Goal: Transaction & Acquisition: Purchase product/service

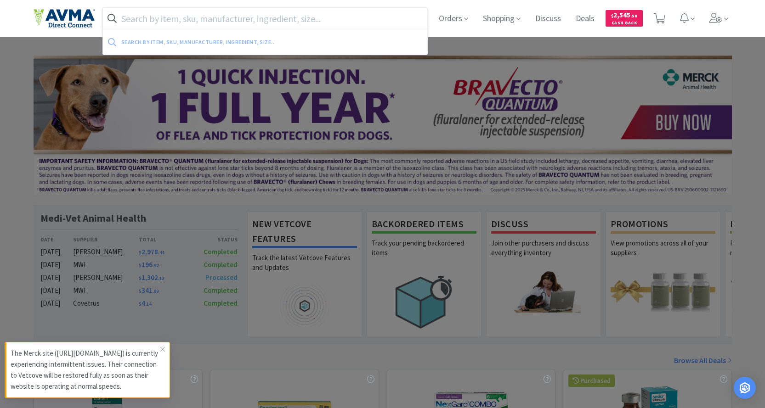
click at [203, 17] on input "text" at bounding box center [265, 18] width 325 height 21
paste input "035340"
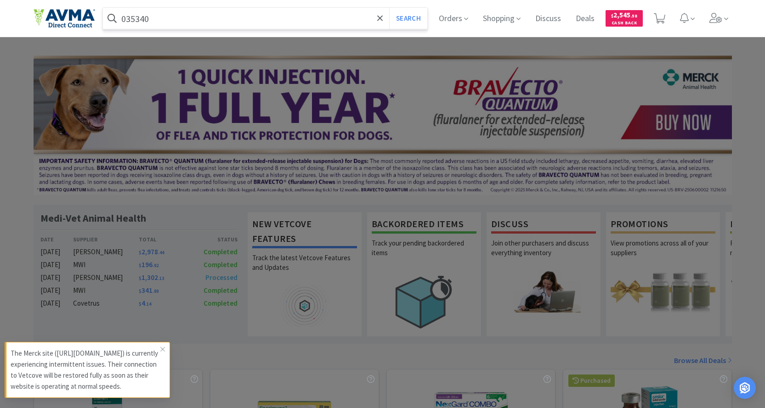
type input "035340"
click at [389, 8] on button "Search" at bounding box center [408, 18] width 38 height 21
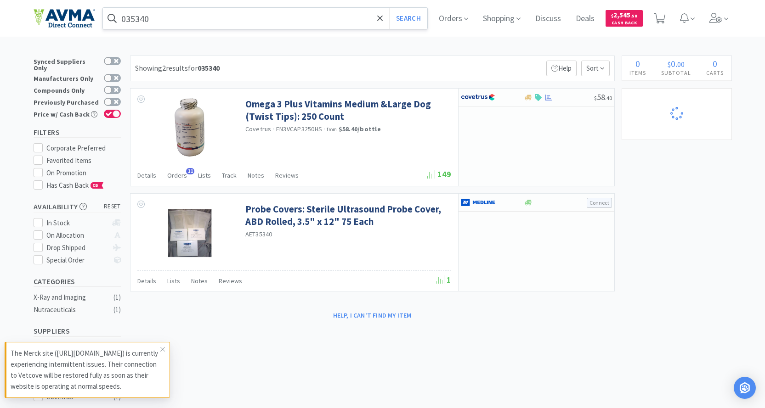
select select "8"
select select "6"
select select "8"
select select "3"
select select "12"
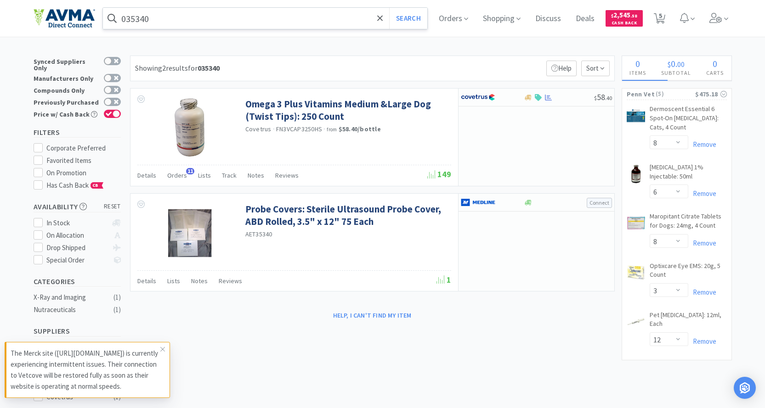
select select "1"
select select "2"
select select "10"
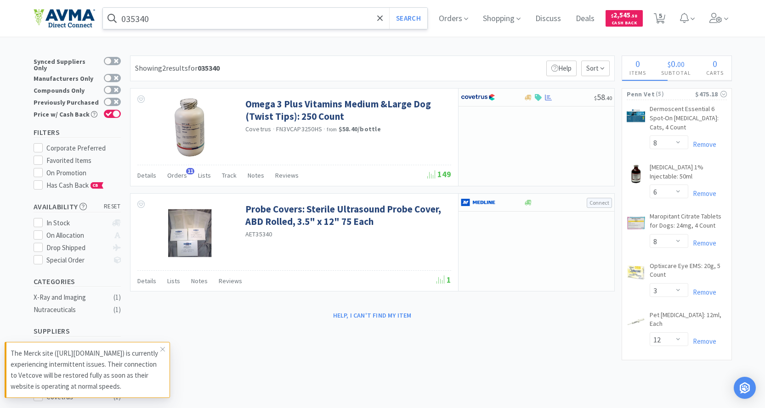
select select "5"
select select "1"
select select "4"
select select "1"
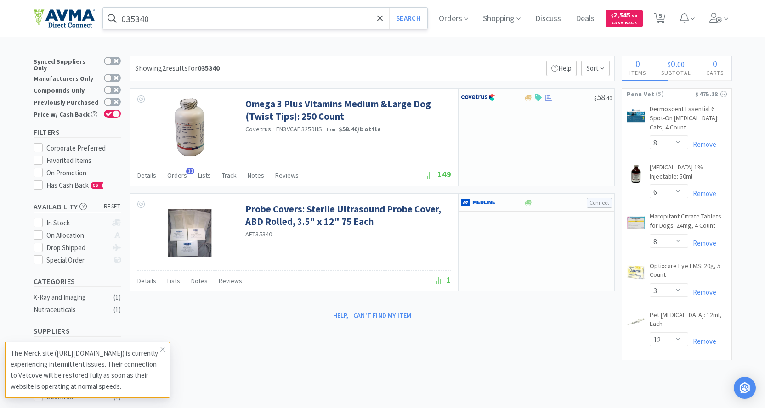
select select "12"
select select "5"
select select "4"
select select "1"
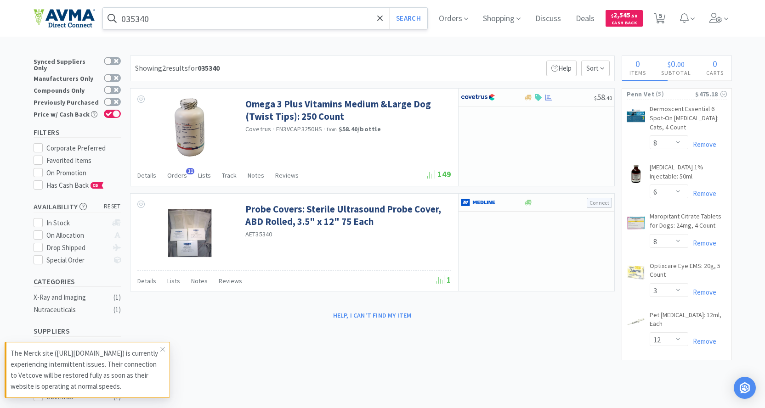
select select "1"
select select "12"
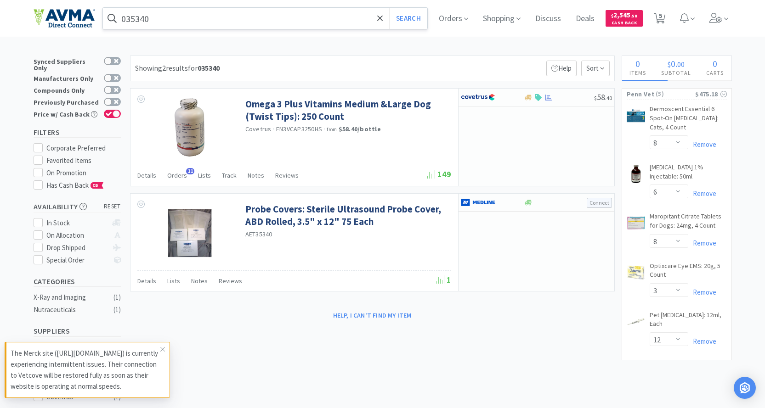
select select "1"
select select "5"
select select "1"
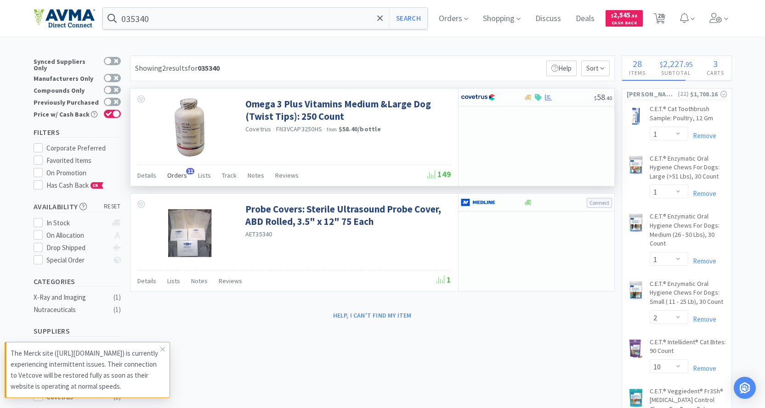
click at [176, 178] on span "Orders" at bounding box center [177, 175] width 20 height 8
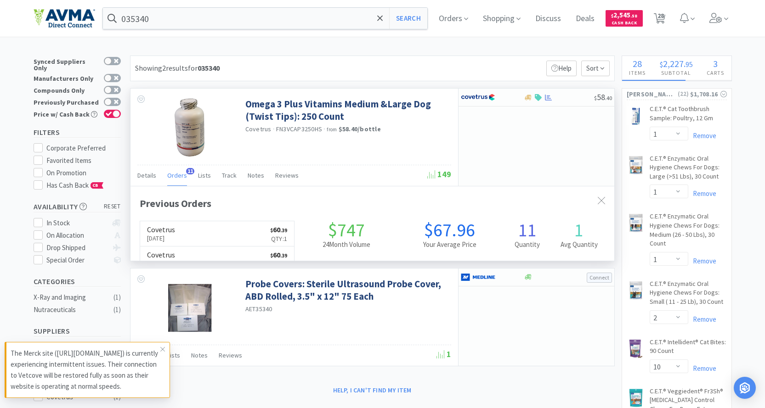
scroll to position [246, 484]
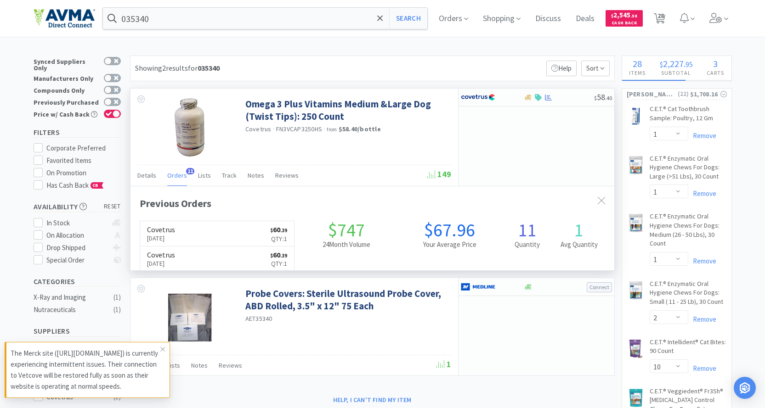
select select "1"
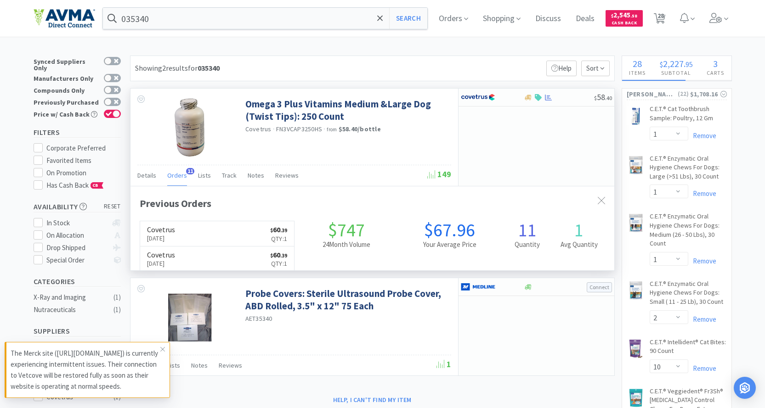
select select "24"
select select "1"
select select "12"
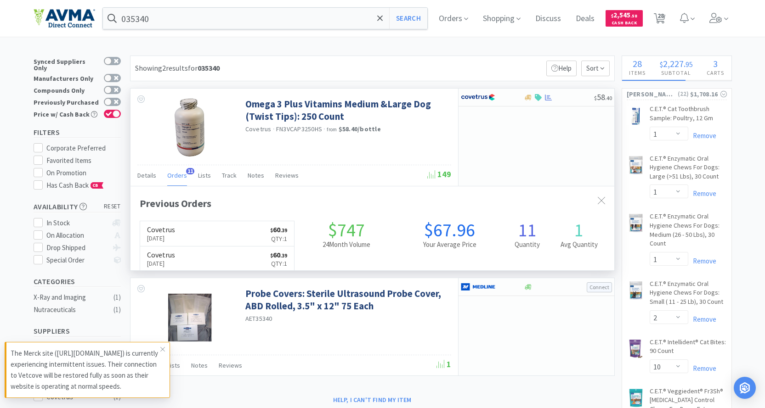
select select "2"
select select "4"
select select "5"
select select "2"
select select "1"
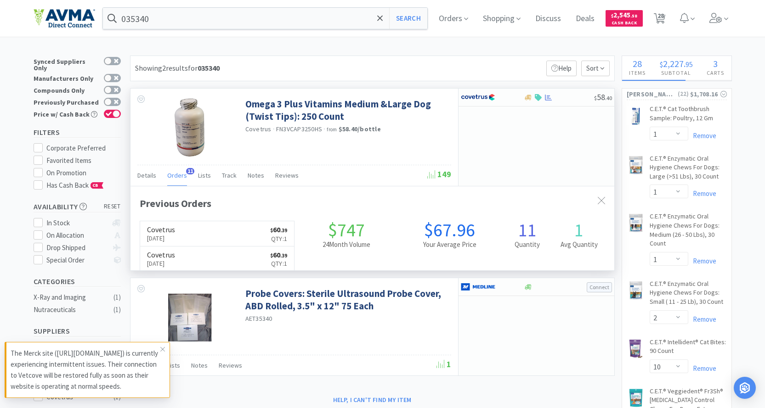
select select "1"
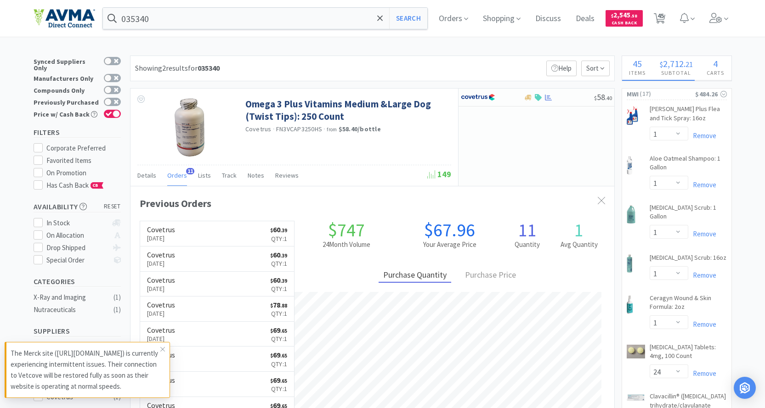
select select "2"
select select "3"
select select "8"
select select "1"
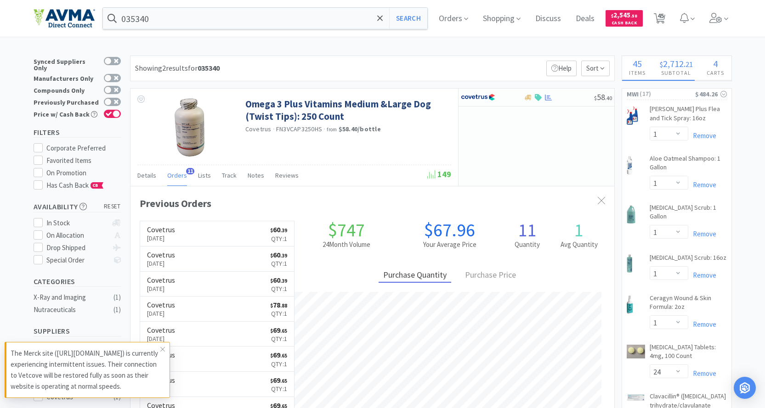
select select "1"
select select "2"
select select "1"
select select "3"
select select "1"
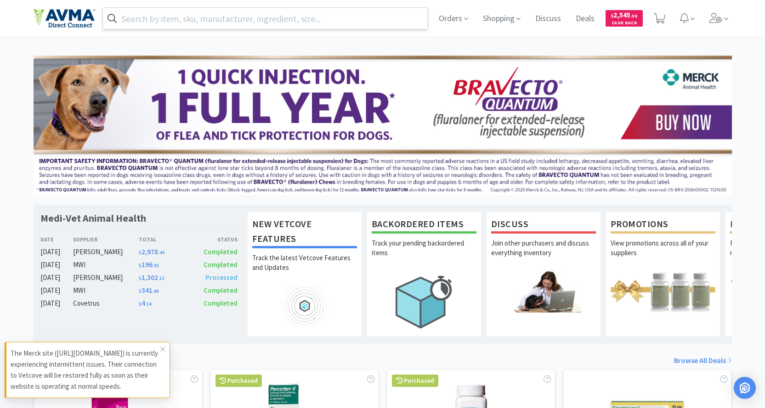
click at [210, 17] on input "text" at bounding box center [265, 18] width 325 height 21
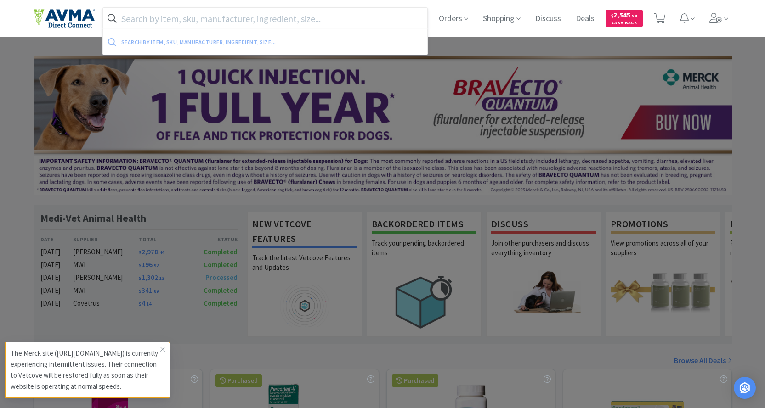
paste input "041093"
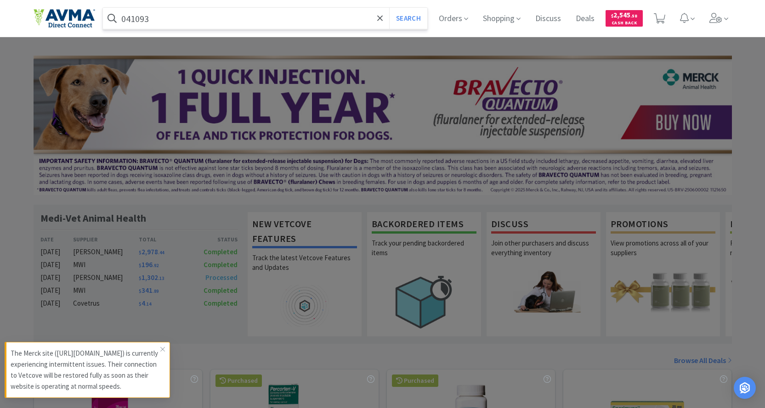
type input "041093"
click at [389, 8] on button "Search" at bounding box center [408, 18] width 38 height 21
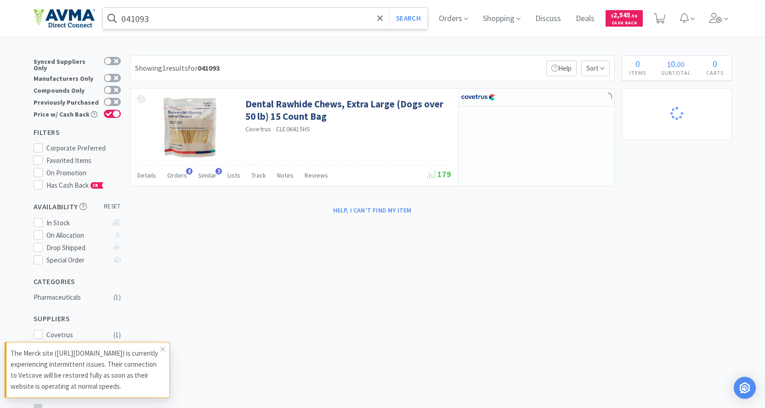
select select "2"
select select "3"
select select "8"
select select "1"
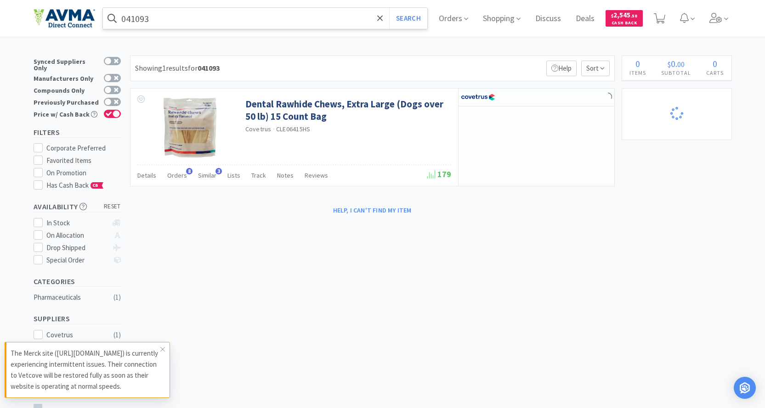
select select "1"
select select "2"
select select "1"
select select "3"
select select "1"
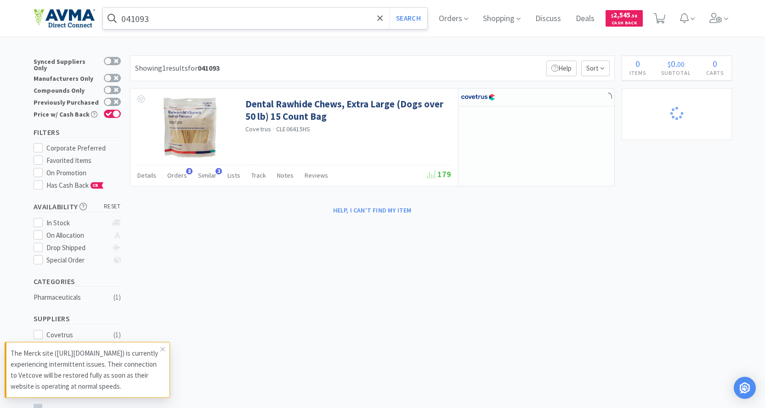
select select "1"
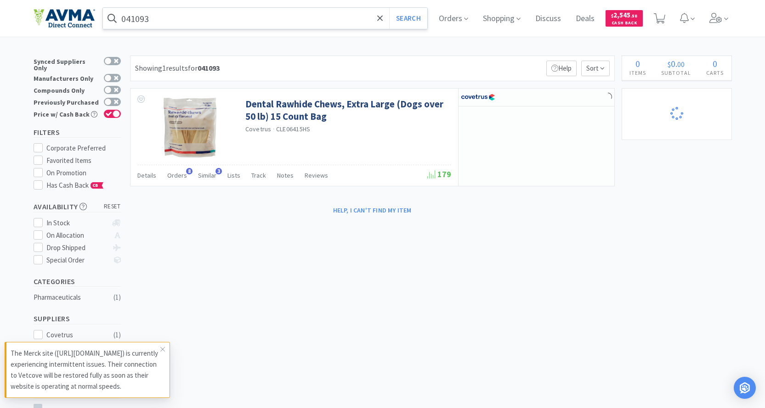
select select "24"
select select "1"
select select "12"
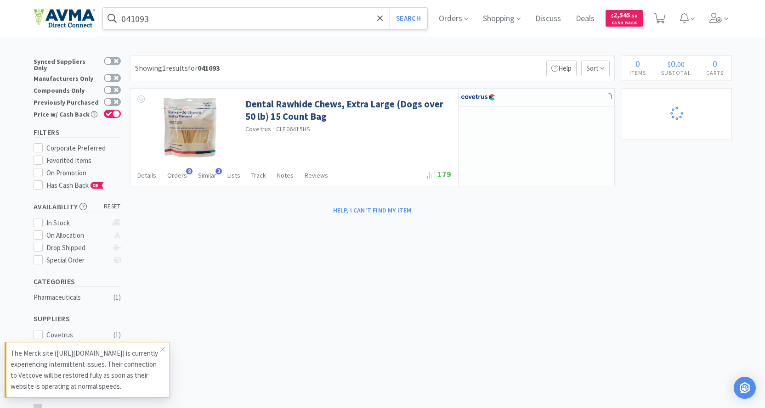
select select "2"
select select "4"
select select "5"
select select "2"
select select "1"
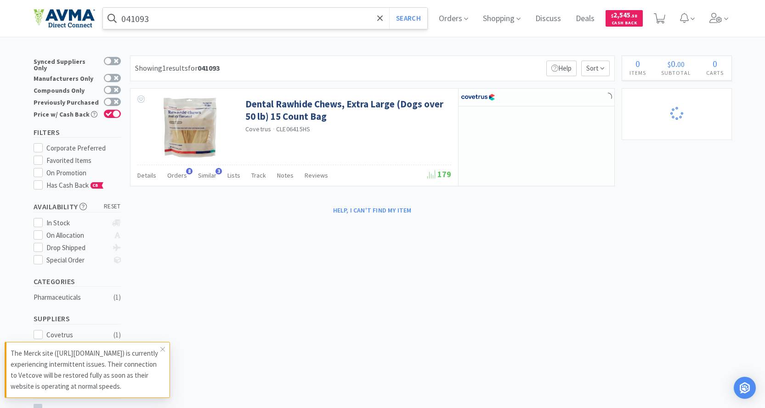
select select "1"
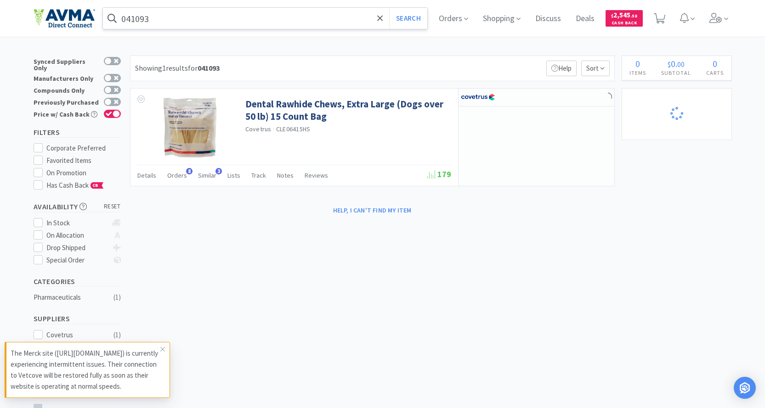
select select "2"
select select "10"
select select "5"
select select "1"
select select "4"
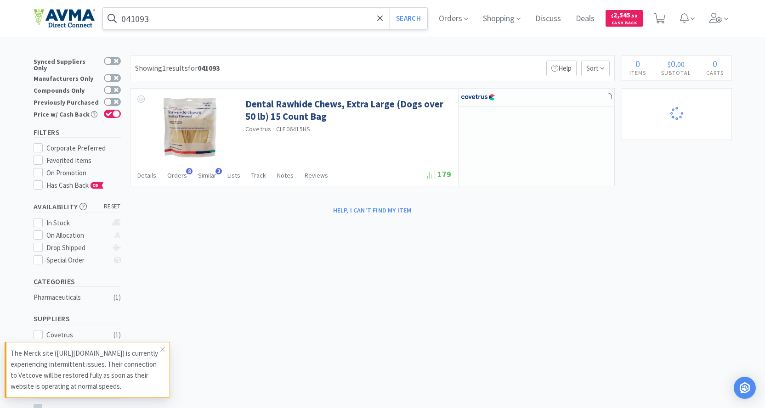
select select "1"
select select "12"
select select "5"
select select "4"
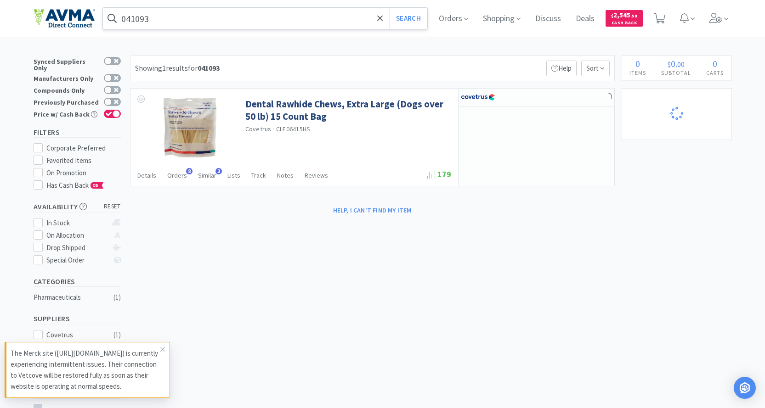
select select "1"
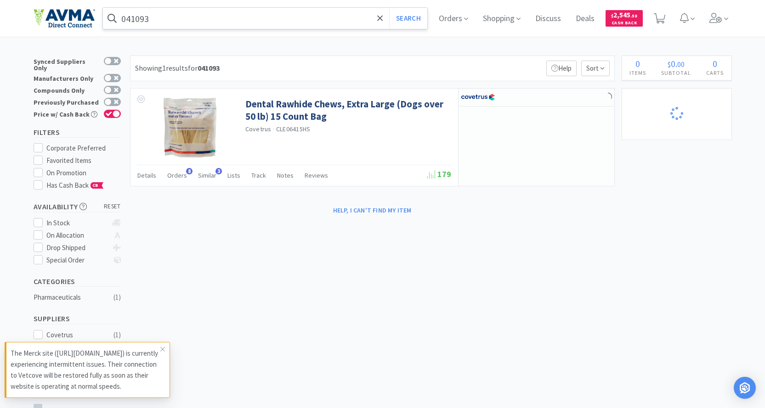
select select "12"
select select "1"
select select "5"
select select "8"
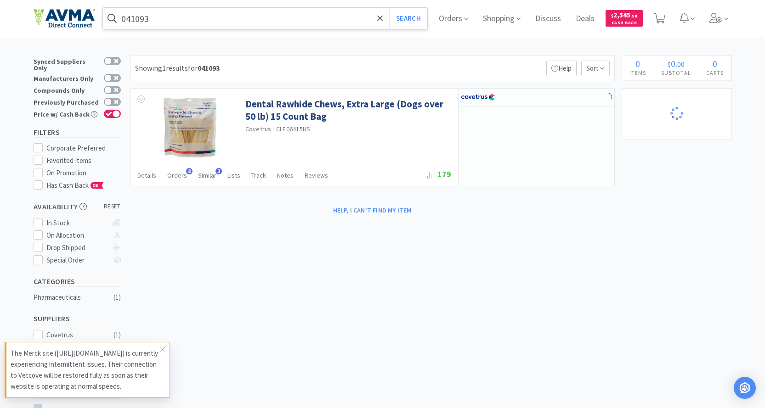
select select "6"
select select "8"
select select "3"
select select "12"
select select "1"
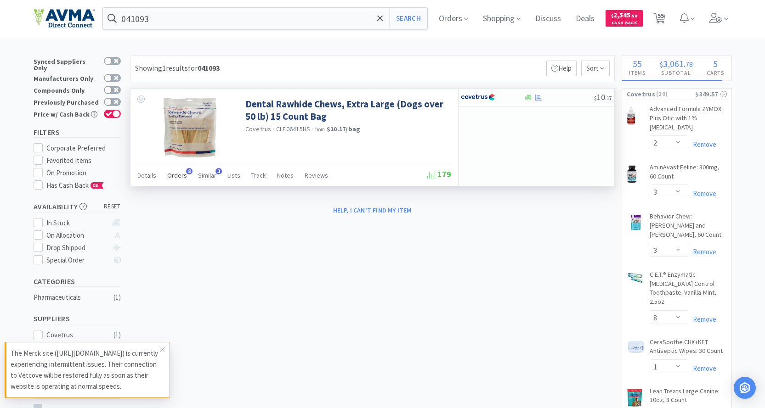
drag, startPoint x: 180, startPoint y: 176, endPoint x: 177, endPoint y: 183, distance: 7.3
click at [180, 178] on span "Orders" at bounding box center [177, 175] width 20 height 8
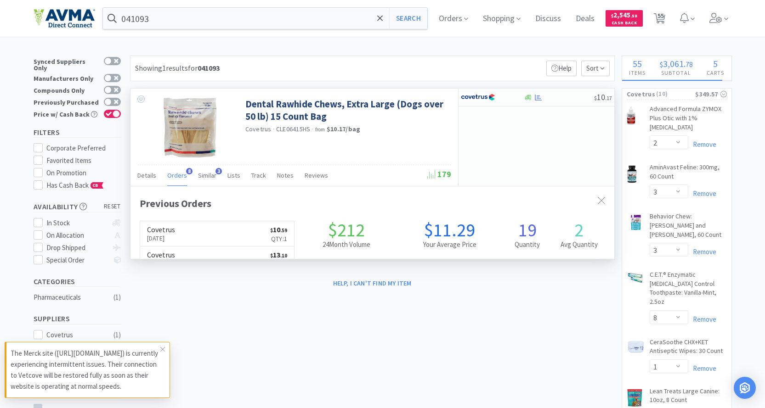
scroll to position [246, 484]
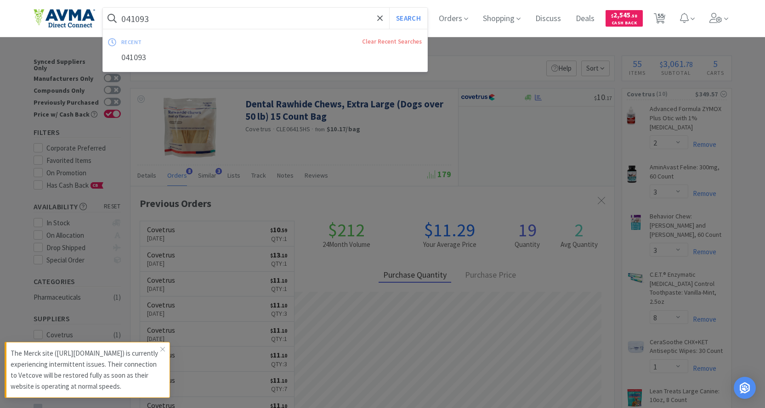
click at [177, 14] on input "041093" at bounding box center [265, 18] width 325 height 21
paste input "71142"
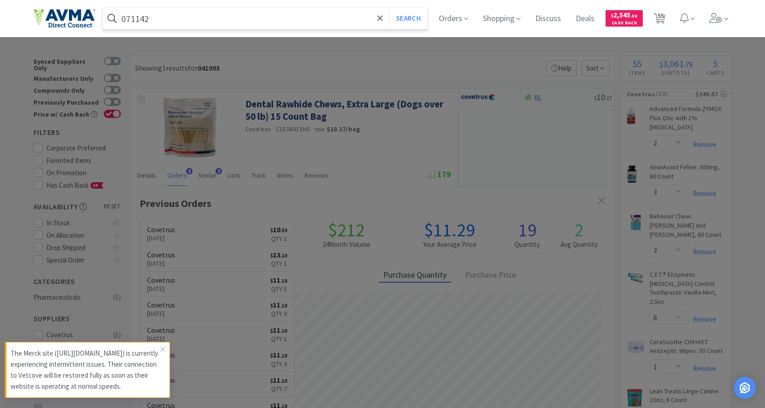
click at [389, 8] on button "Search" at bounding box center [408, 18] width 38 height 21
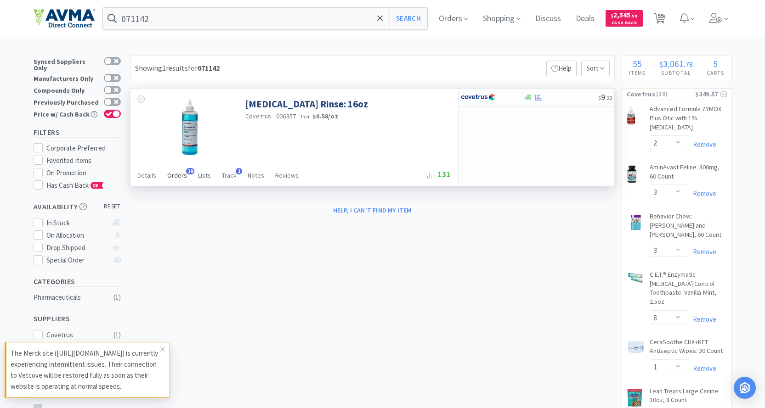
click at [175, 176] on span "Orders" at bounding box center [177, 175] width 20 height 8
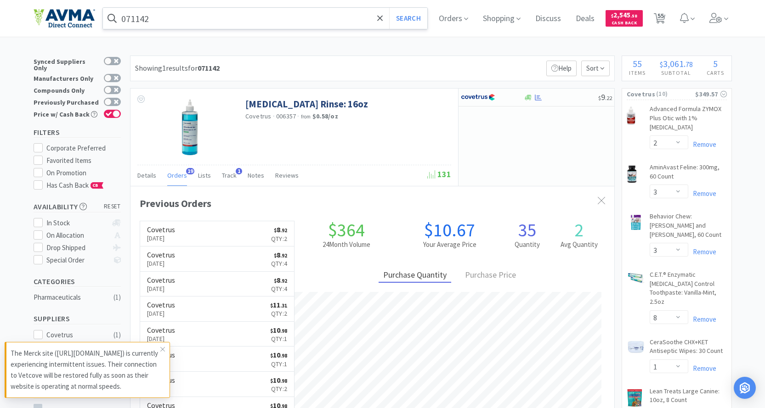
click at [179, 14] on input "071142" at bounding box center [265, 18] width 325 height 21
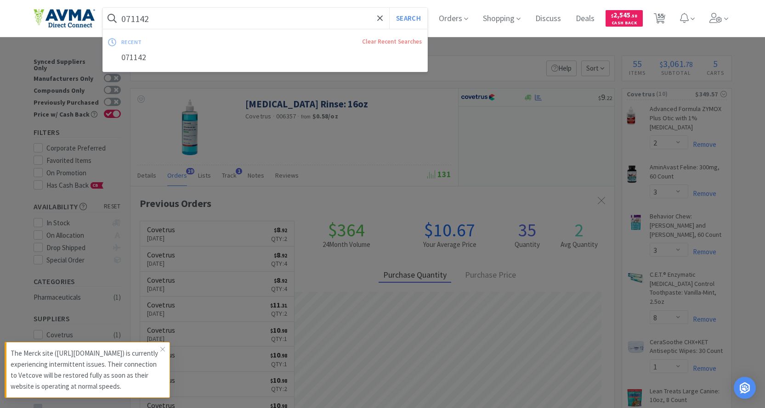
paste input "05612"
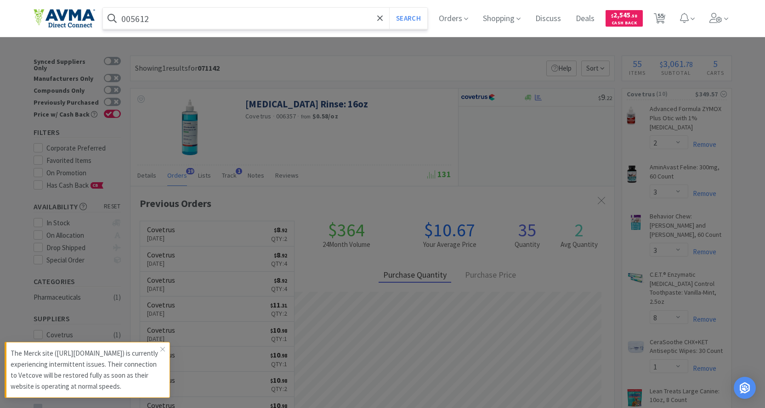
type input "005612"
click at [389, 8] on button "Search" at bounding box center [408, 18] width 38 height 21
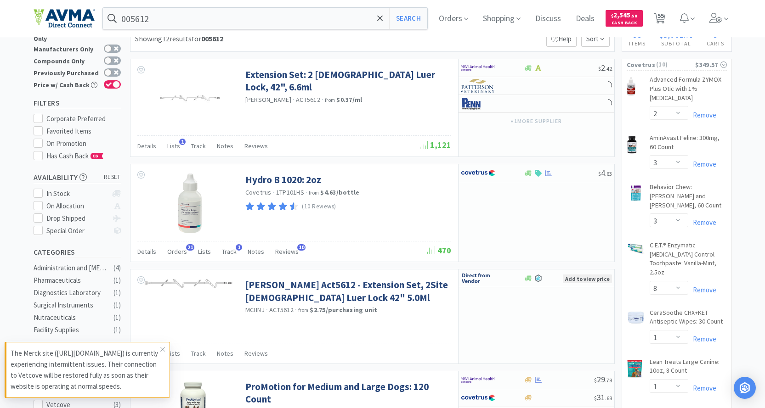
scroll to position [46, 0]
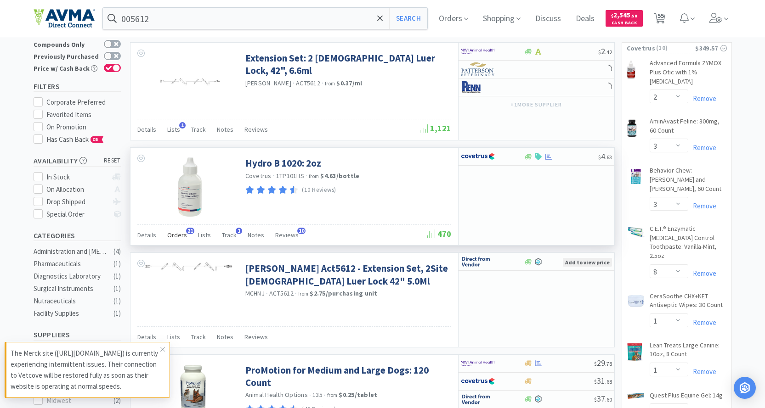
click at [173, 238] on span "Orders" at bounding box center [177, 235] width 20 height 8
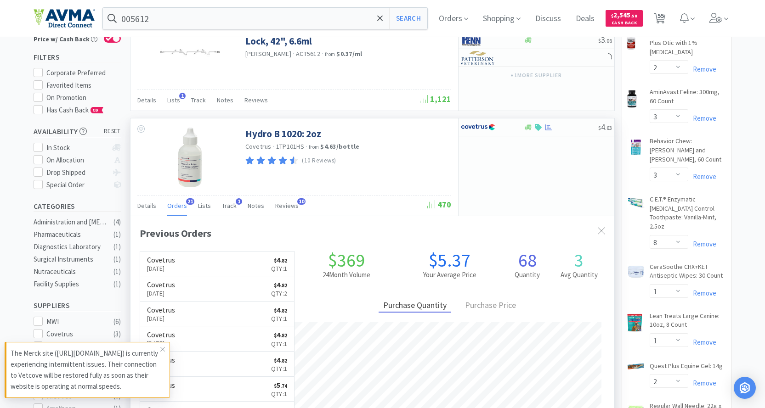
scroll to position [92, 0]
